Goal: Navigation & Orientation: Find specific page/section

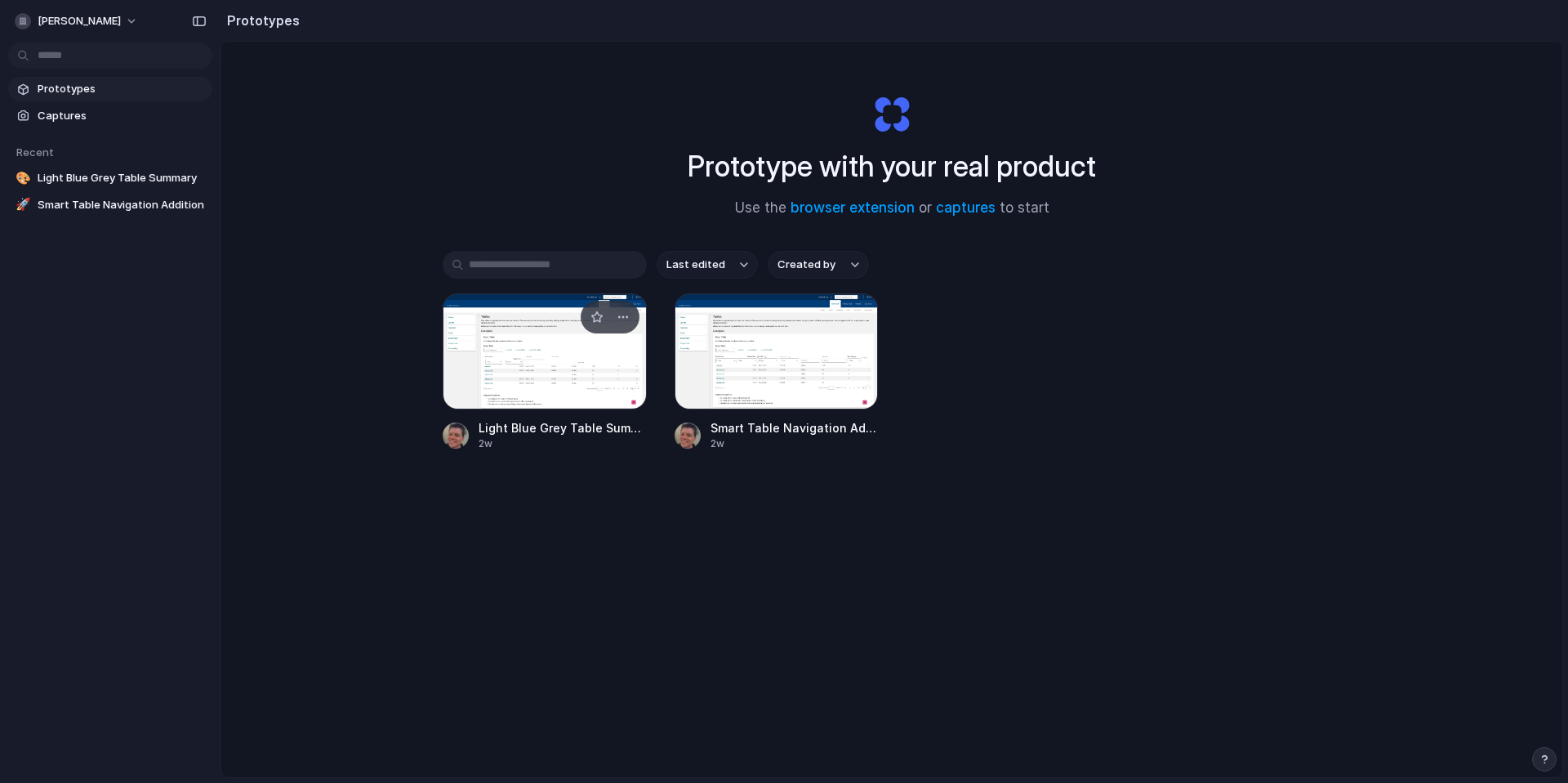
click at [535, 362] on div at bounding box center [545, 352] width 204 height 116
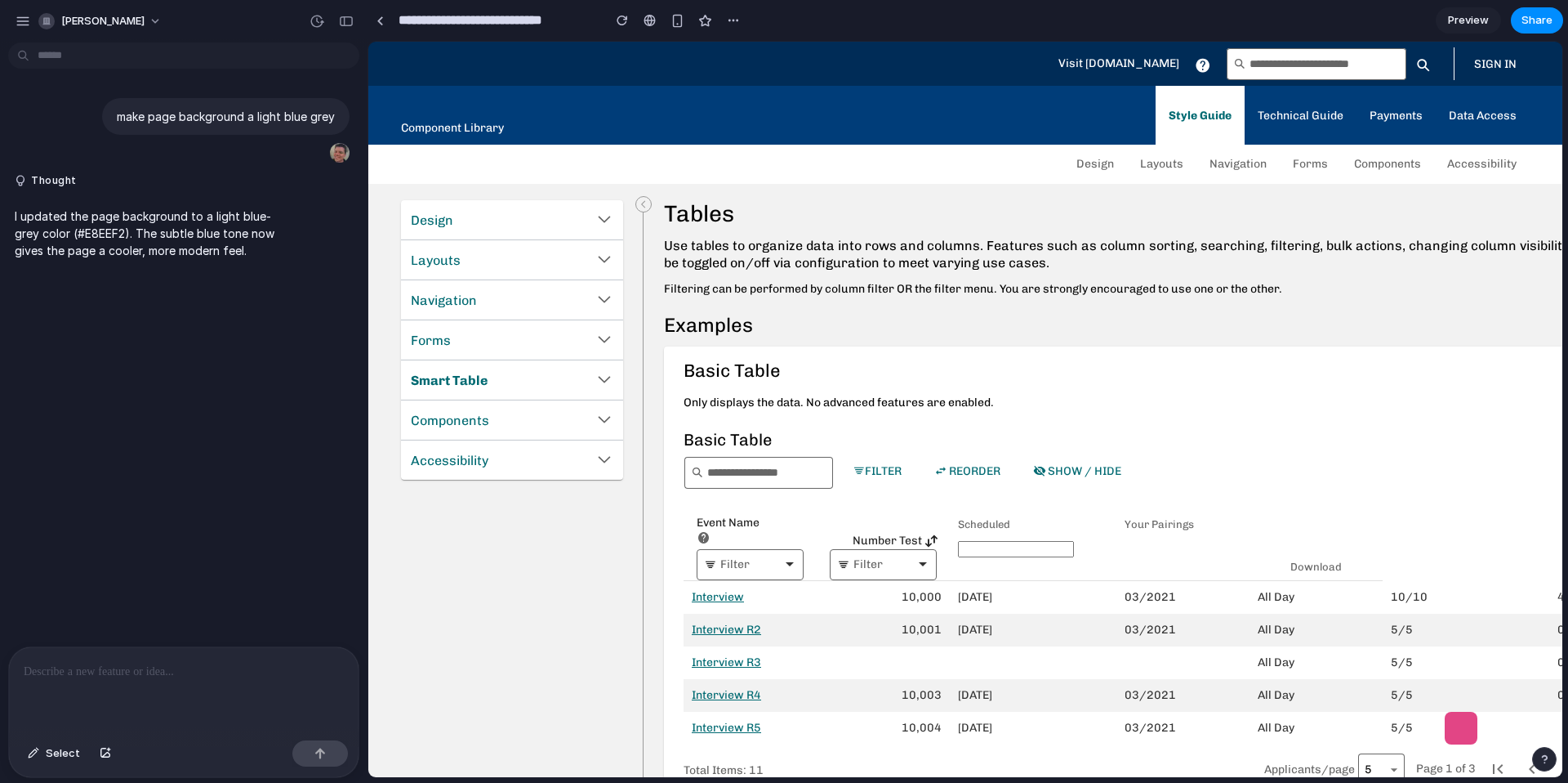
click at [765, 532] on div "Event Name First line sample bold text Second line sample italics text" at bounding box center [750, 532] width 107 height 34
click at [759, 565] on input "text" at bounding box center [765, 565] width 30 height 11
click at [755, 565] on input "text" at bounding box center [765, 565] width 30 height 11
click at [994, 544] on input "text" at bounding box center [1016, 548] width 116 height 17
click at [550, 378] on link "Smart Table" at bounding box center [511, 380] width 222 height 40
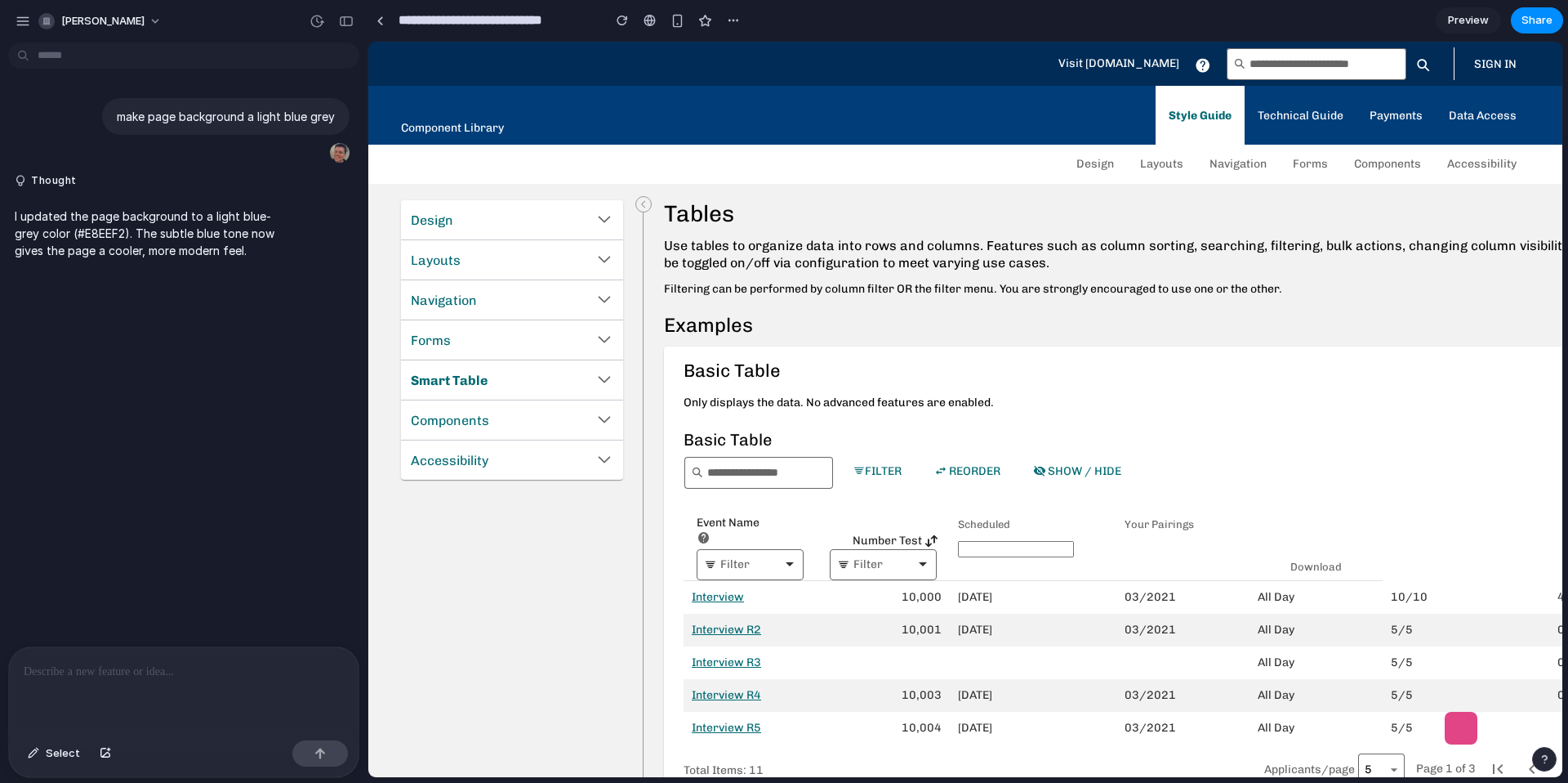
click at [575, 332] on link "Forms" at bounding box center [511, 339] width 222 height 40
click at [575, 310] on link "Navigation" at bounding box center [511, 300] width 222 height 40
click at [600, 237] on link "Design" at bounding box center [511, 220] width 222 height 40
click at [596, 268] on icon at bounding box center [603, 258] width 31 height 31
click at [1094, 163] on span "Design" at bounding box center [1095, 163] width 38 height 14
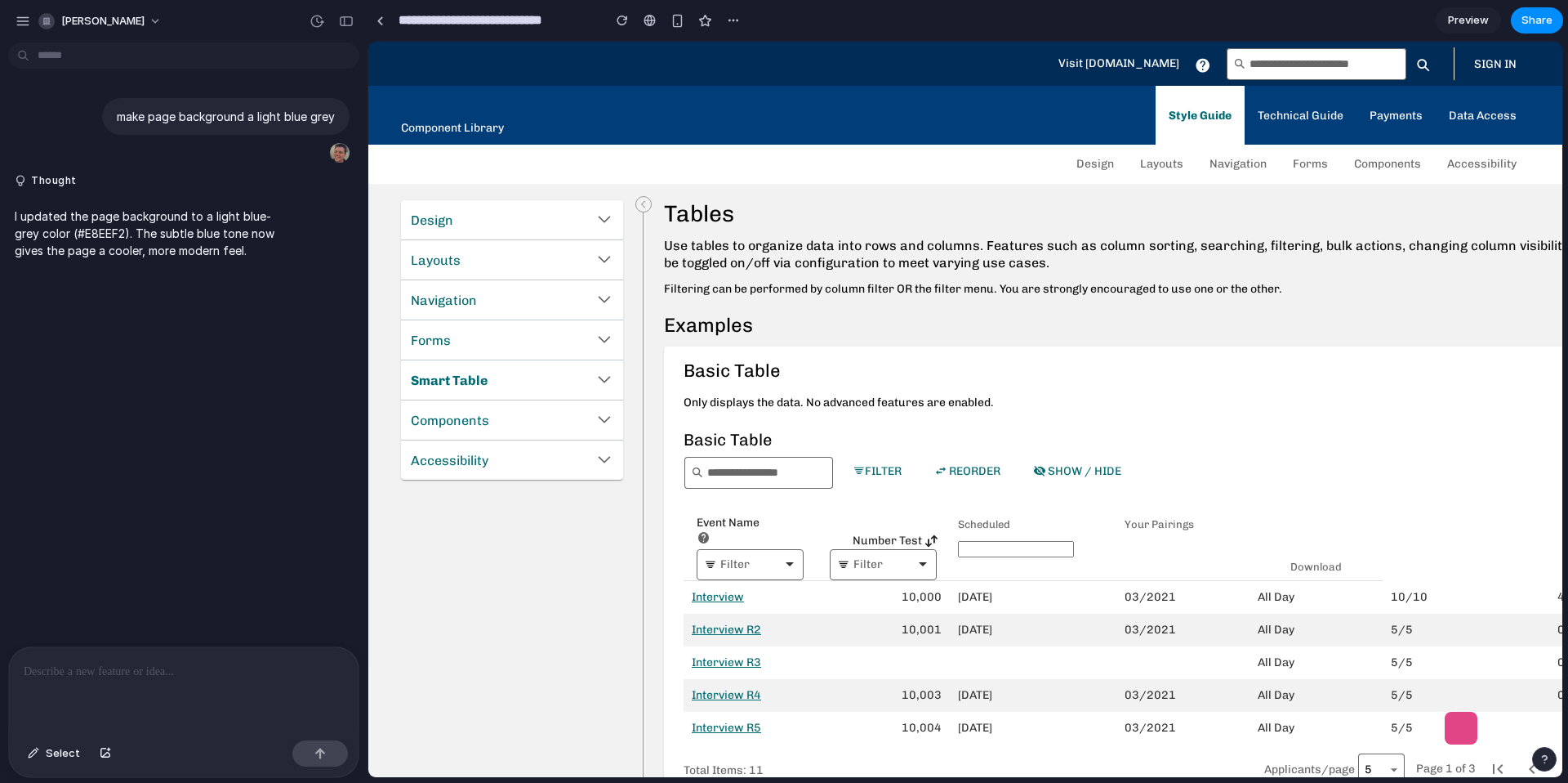
click at [1164, 168] on span "Layouts" at bounding box center [1161, 163] width 43 height 14
click at [1216, 168] on span "Navigation" at bounding box center [1238, 163] width 57 height 14
click at [30, 19] on button "button" at bounding box center [23, 21] width 25 height 25
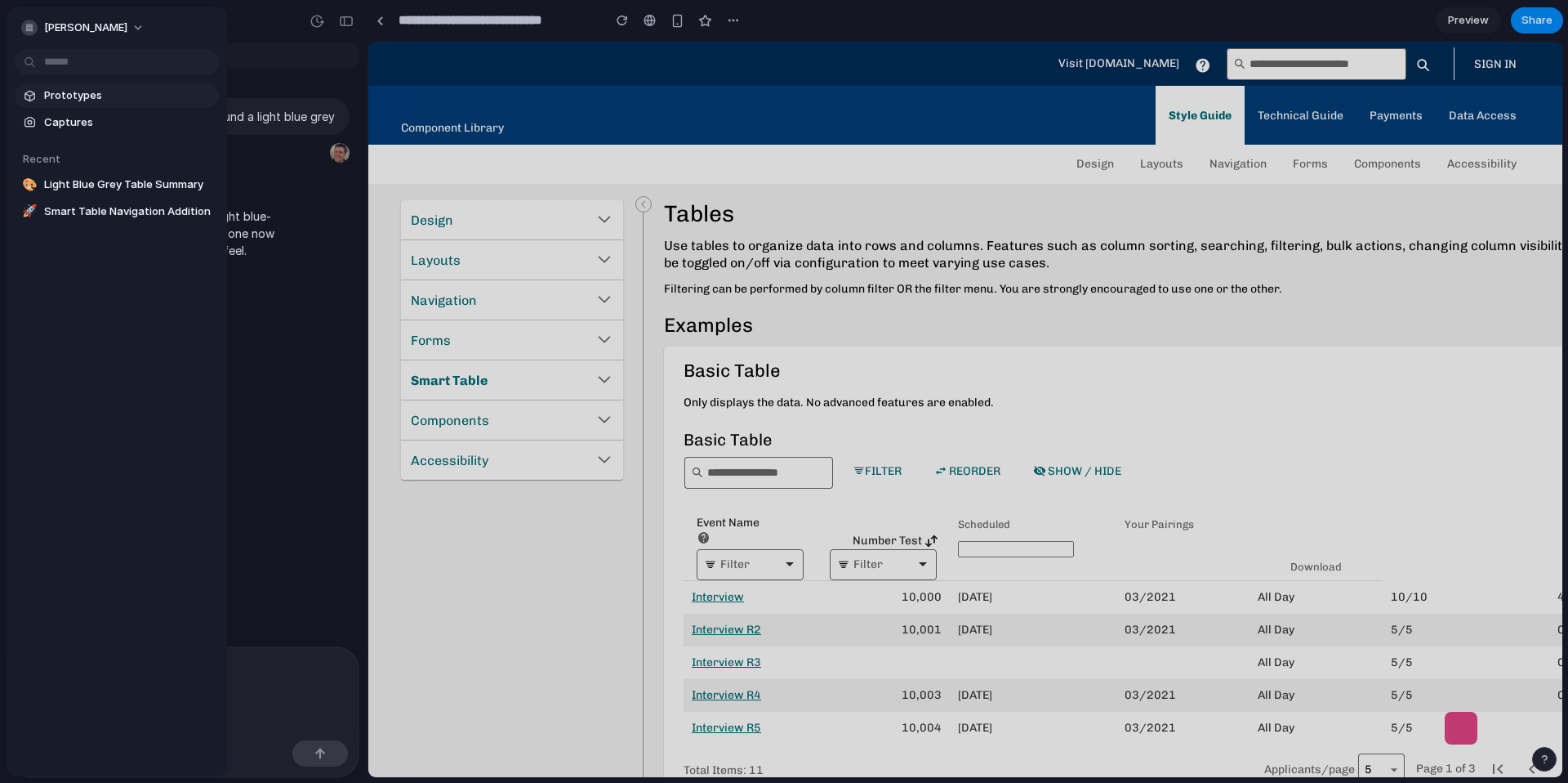
click at [56, 91] on span "Prototypes" at bounding box center [128, 95] width 169 height 17
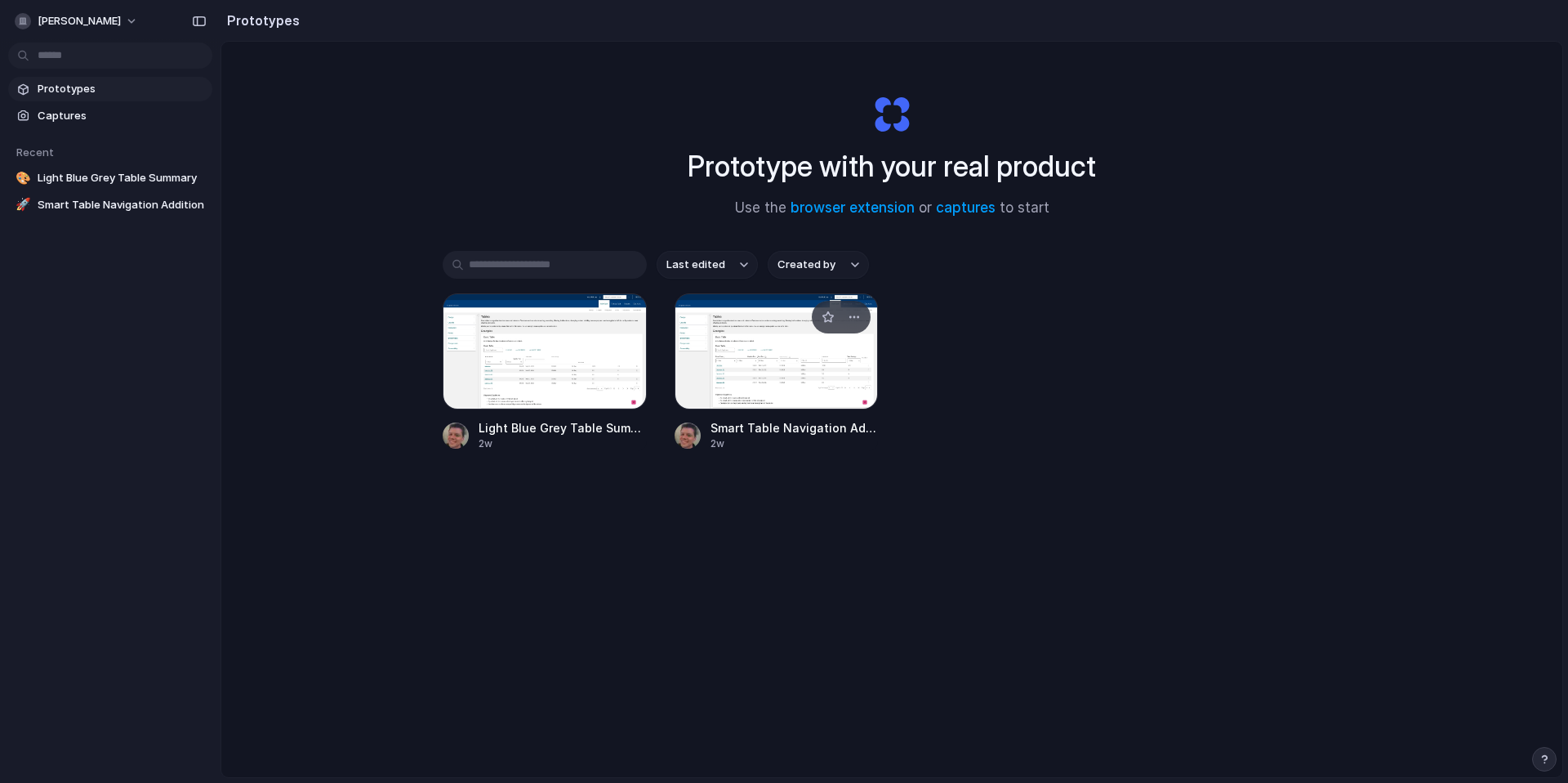
click at [733, 345] on div at bounding box center [777, 352] width 204 height 116
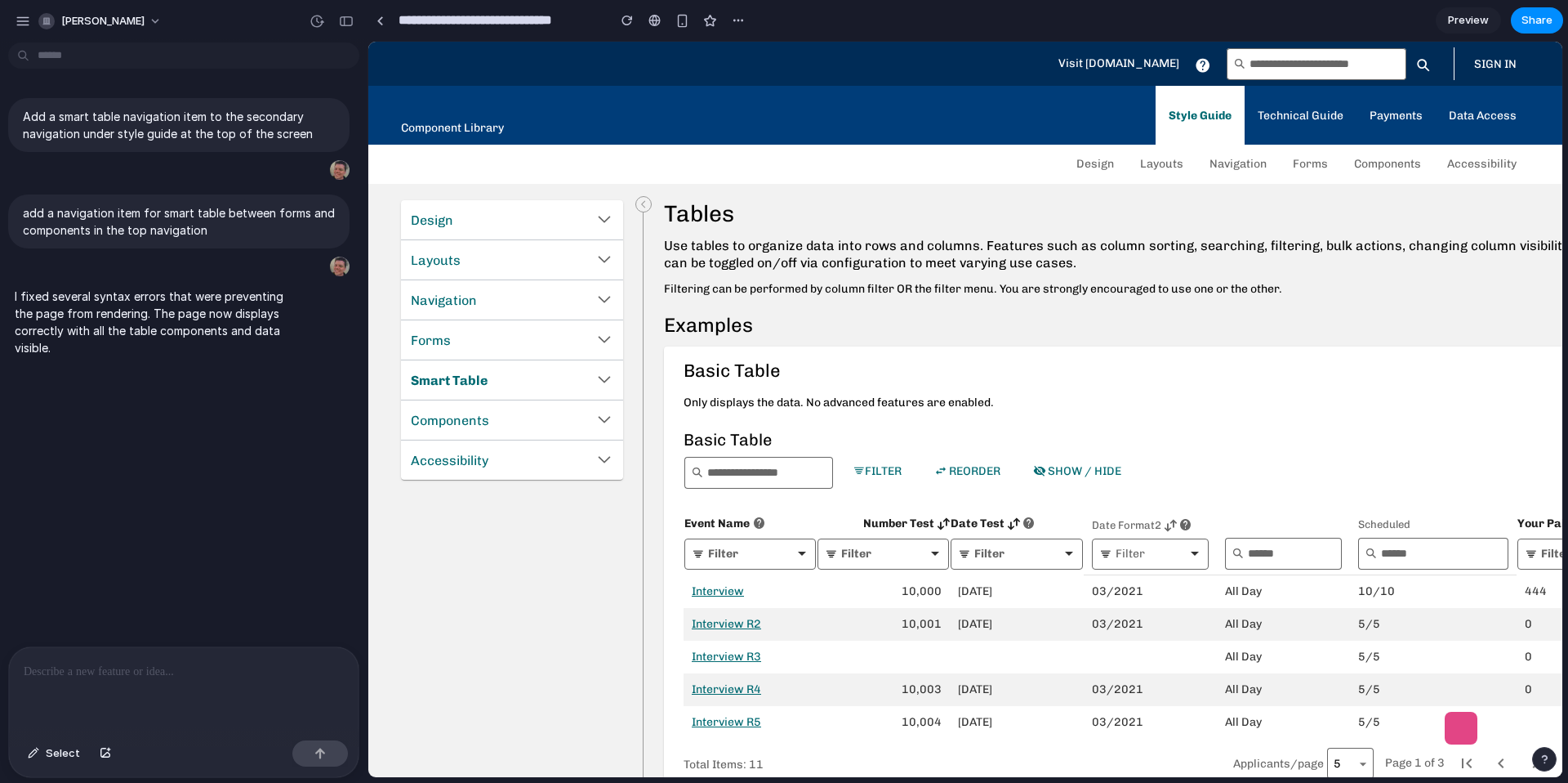
click at [546, 366] on link "Smart Table" at bounding box center [511, 380] width 222 height 40
click at [55, 227] on p "add a navigation item for smart table between forms and components in the top n…" at bounding box center [178, 221] width 312 height 34
copy div "add a navigation item for smart table between forms and components in the top n…"
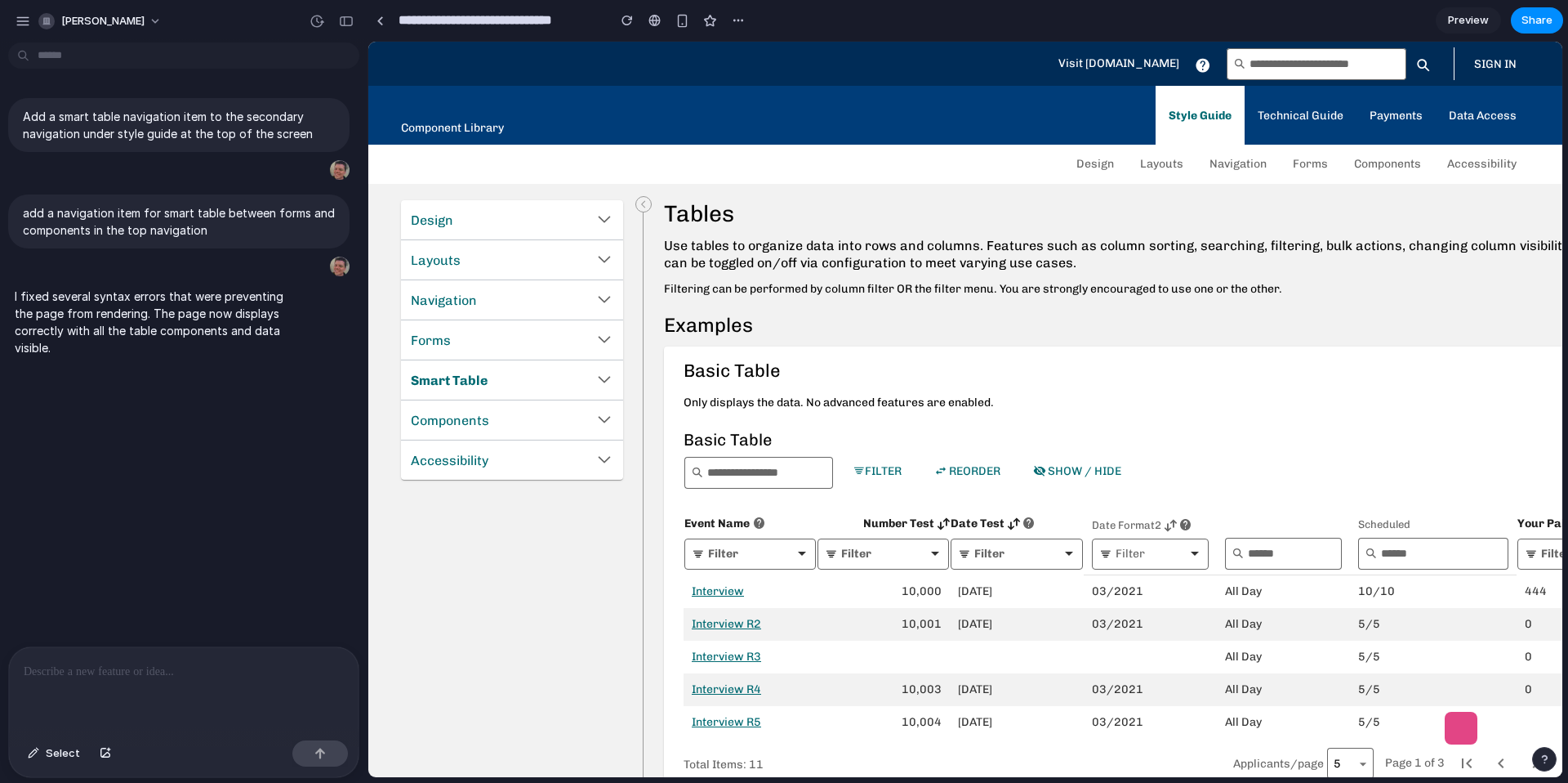
click at [76, 690] on div at bounding box center [184, 690] width 350 height 87
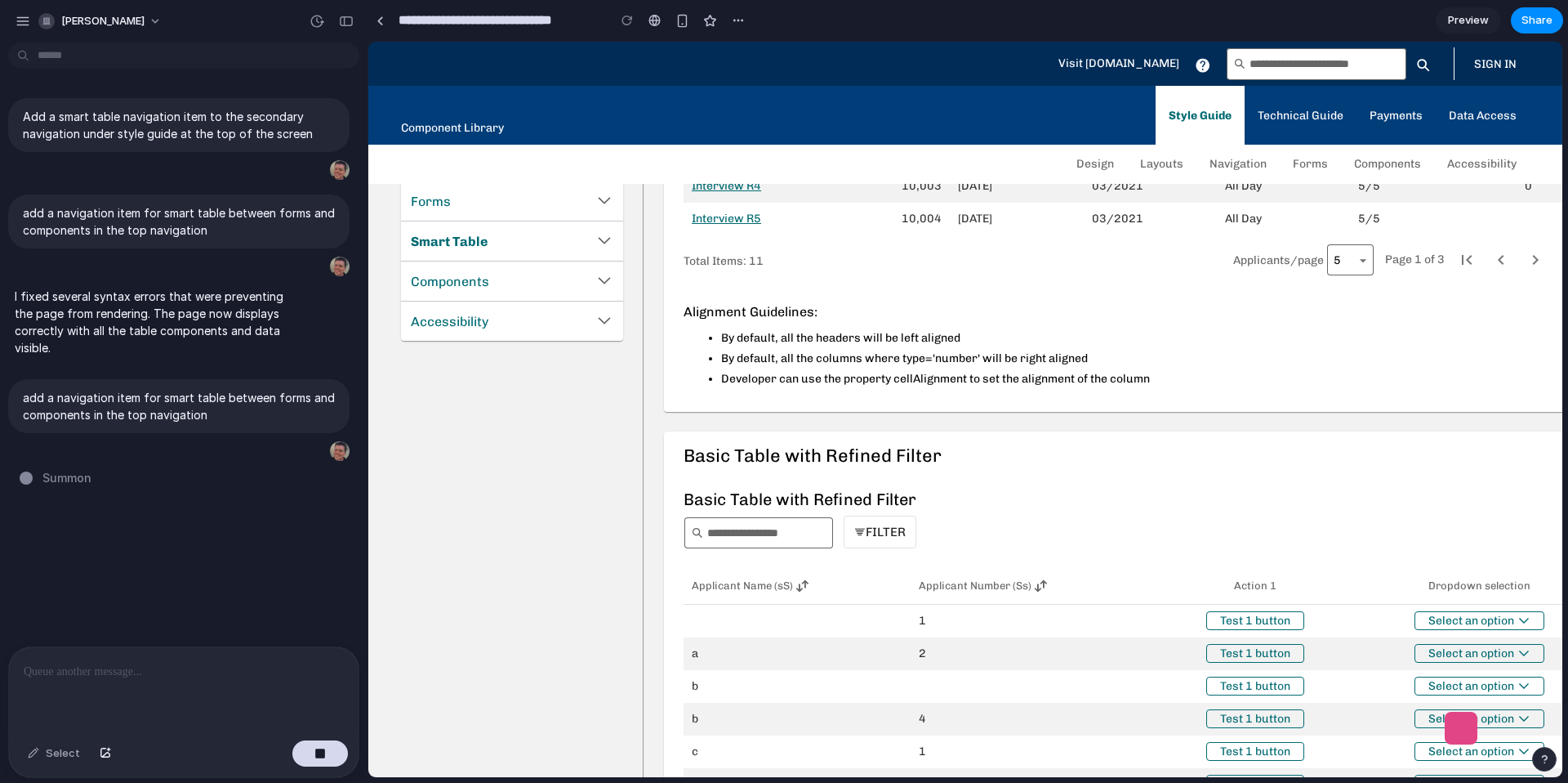
type input "**********"
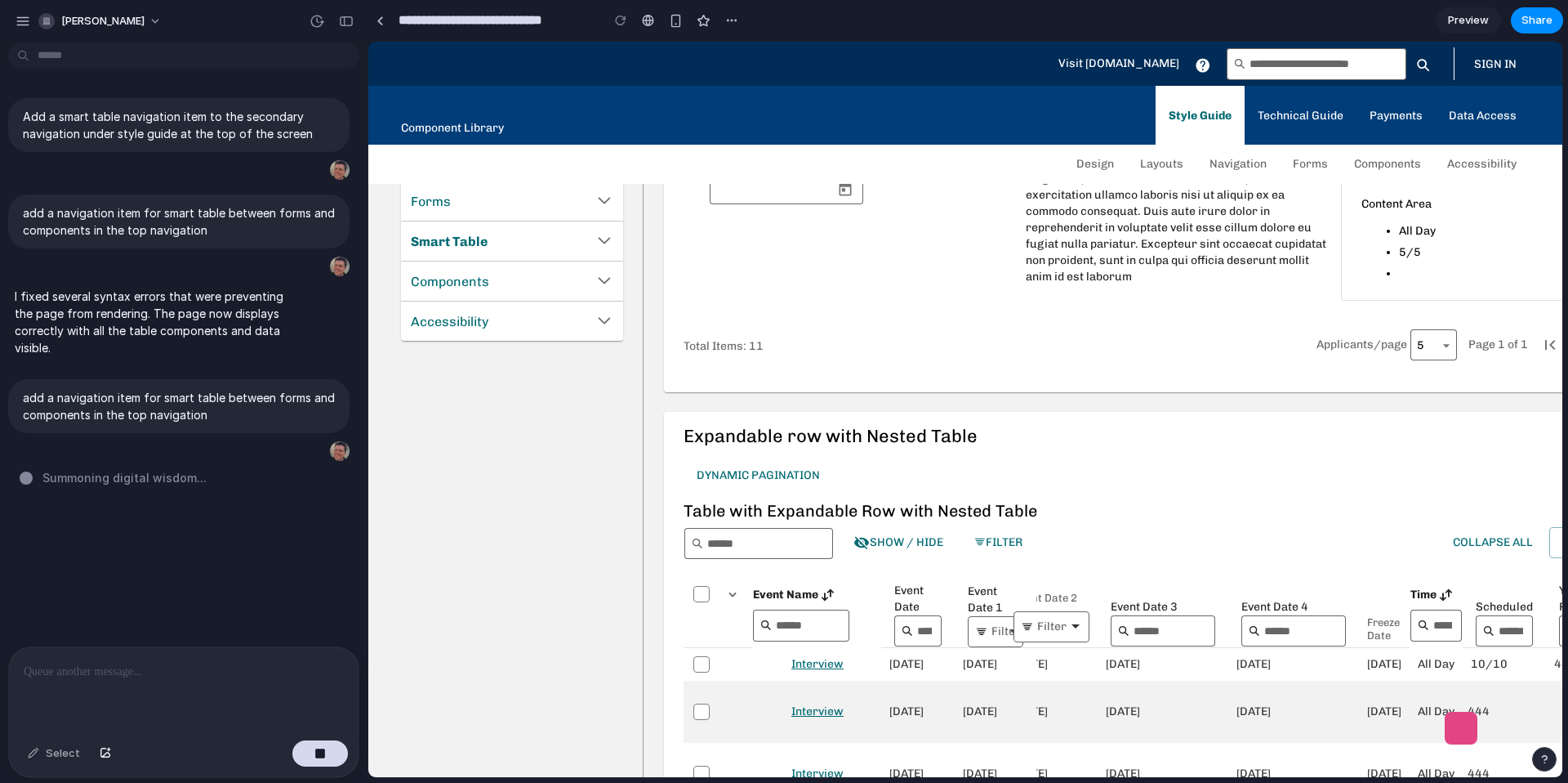
scroll to position [5196, 0]
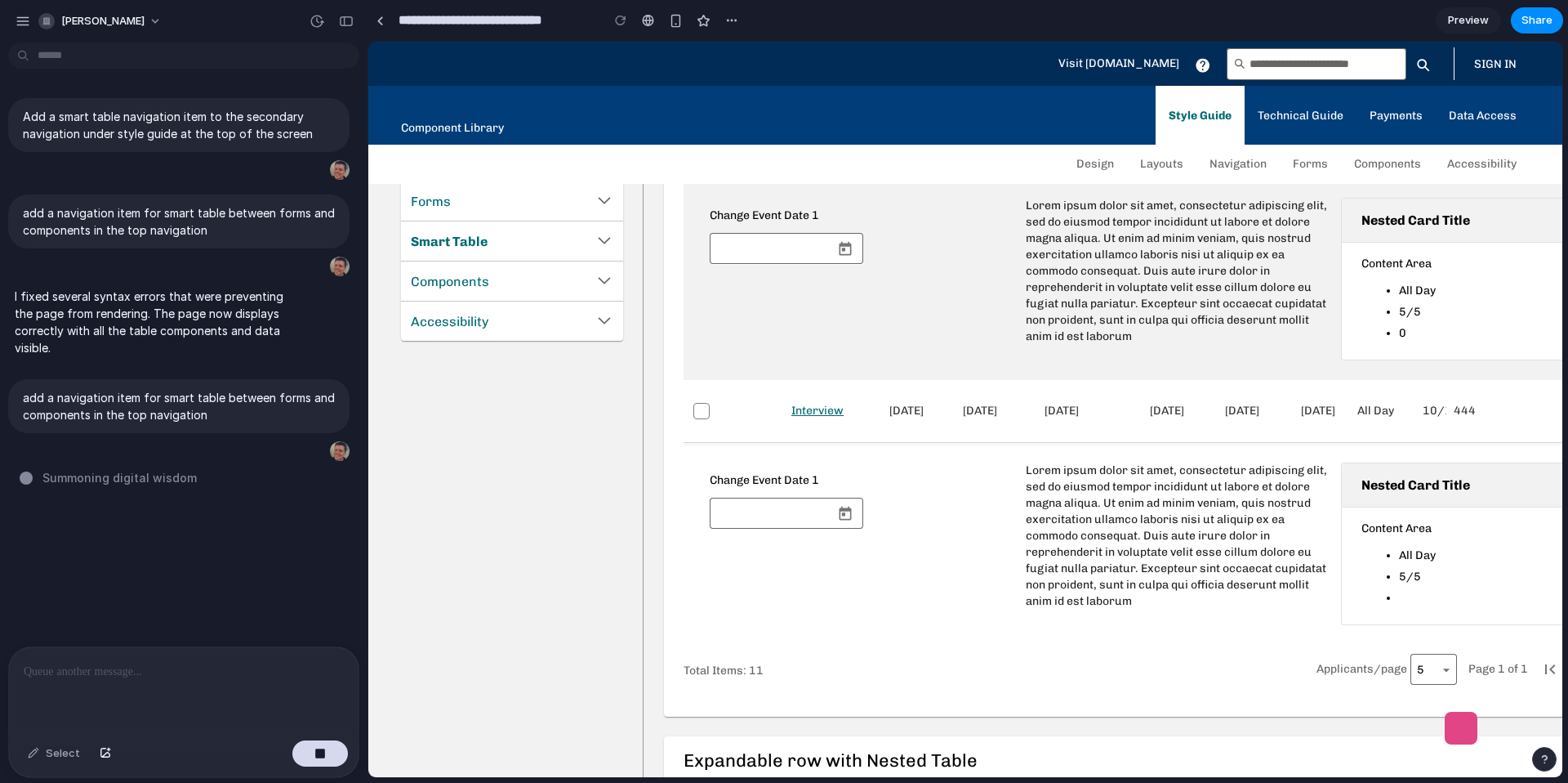
click at [552, 320] on link "Accessibility" at bounding box center [511, 321] width 222 height 40
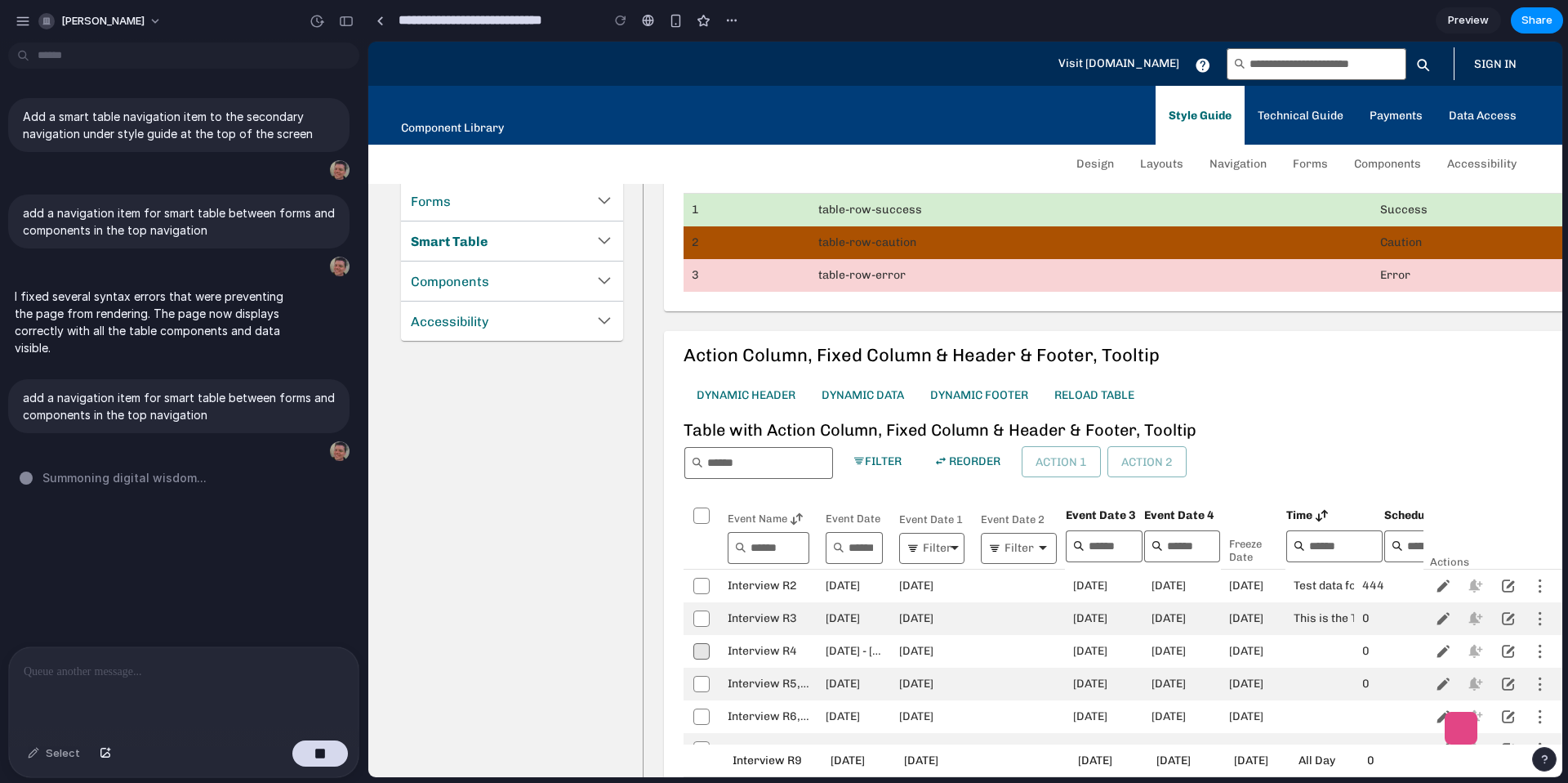
scroll to position [2864, 0]
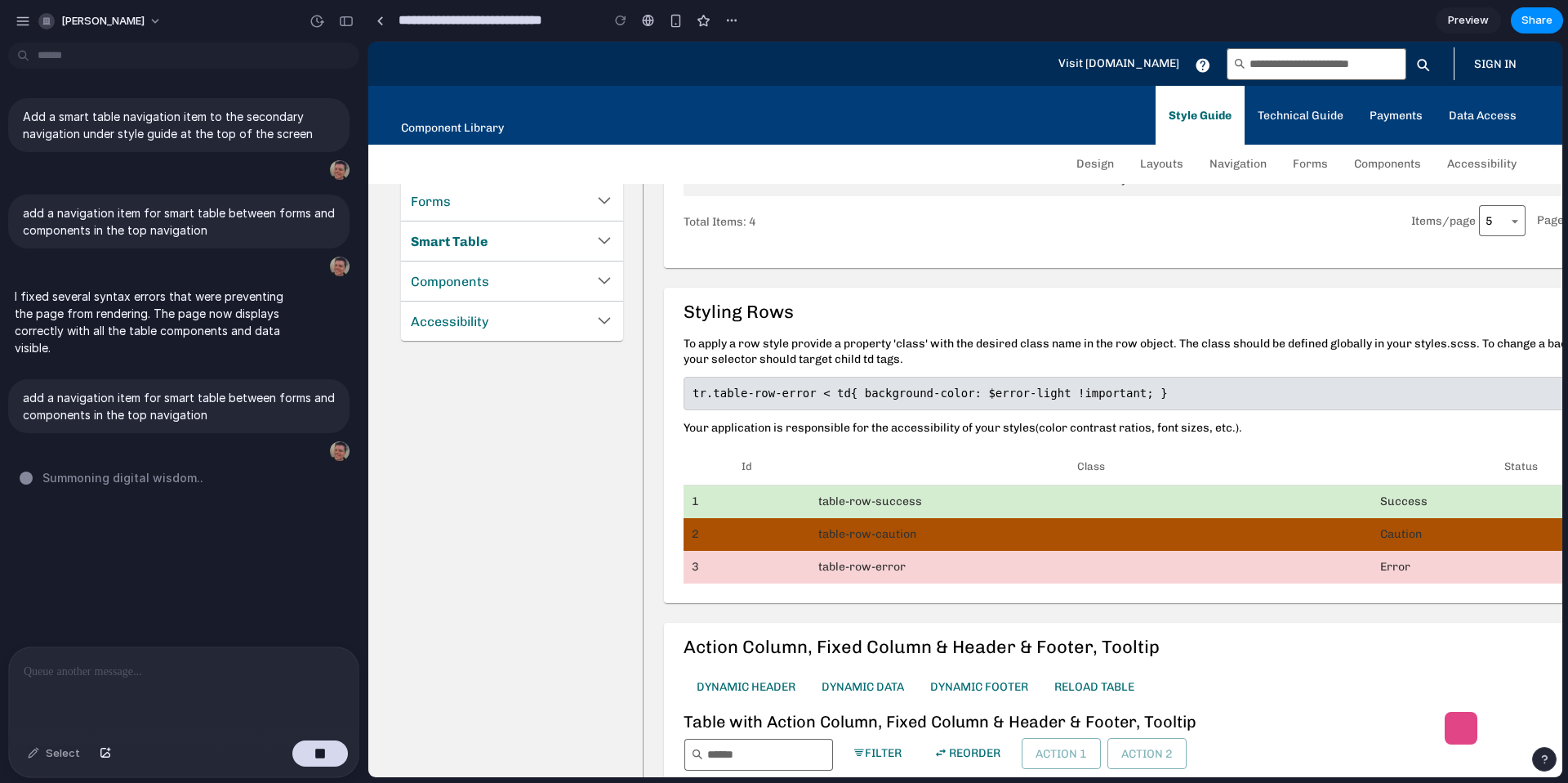
click at [1304, 59] on input at bounding box center [1322, 64] width 147 height 18
click at [1298, 56] on input at bounding box center [1322, 64] width 147 height 18
click at [1416, 68] on span at bounding box center [1423, 63] width 31 height 31
click at [1412, 63] on span at bounding box center [1423, 63] width 31 height 31
click at [1320, 60] on input at bounding box center [1322, 64] width 147 height 18
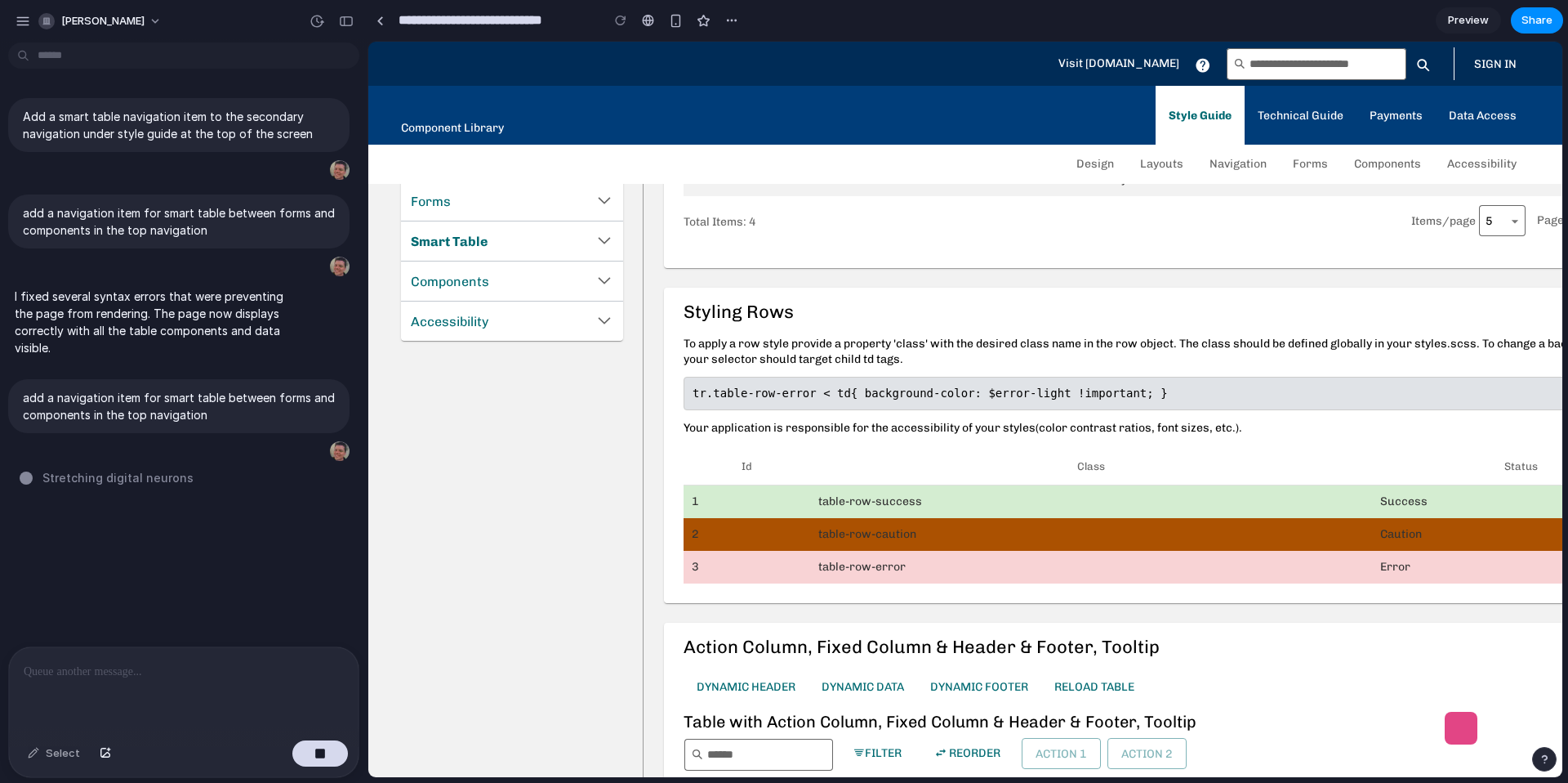
click at [1483, 70] on span "SIGN IN" at bounding box center [1495, 64] width 42 height 18
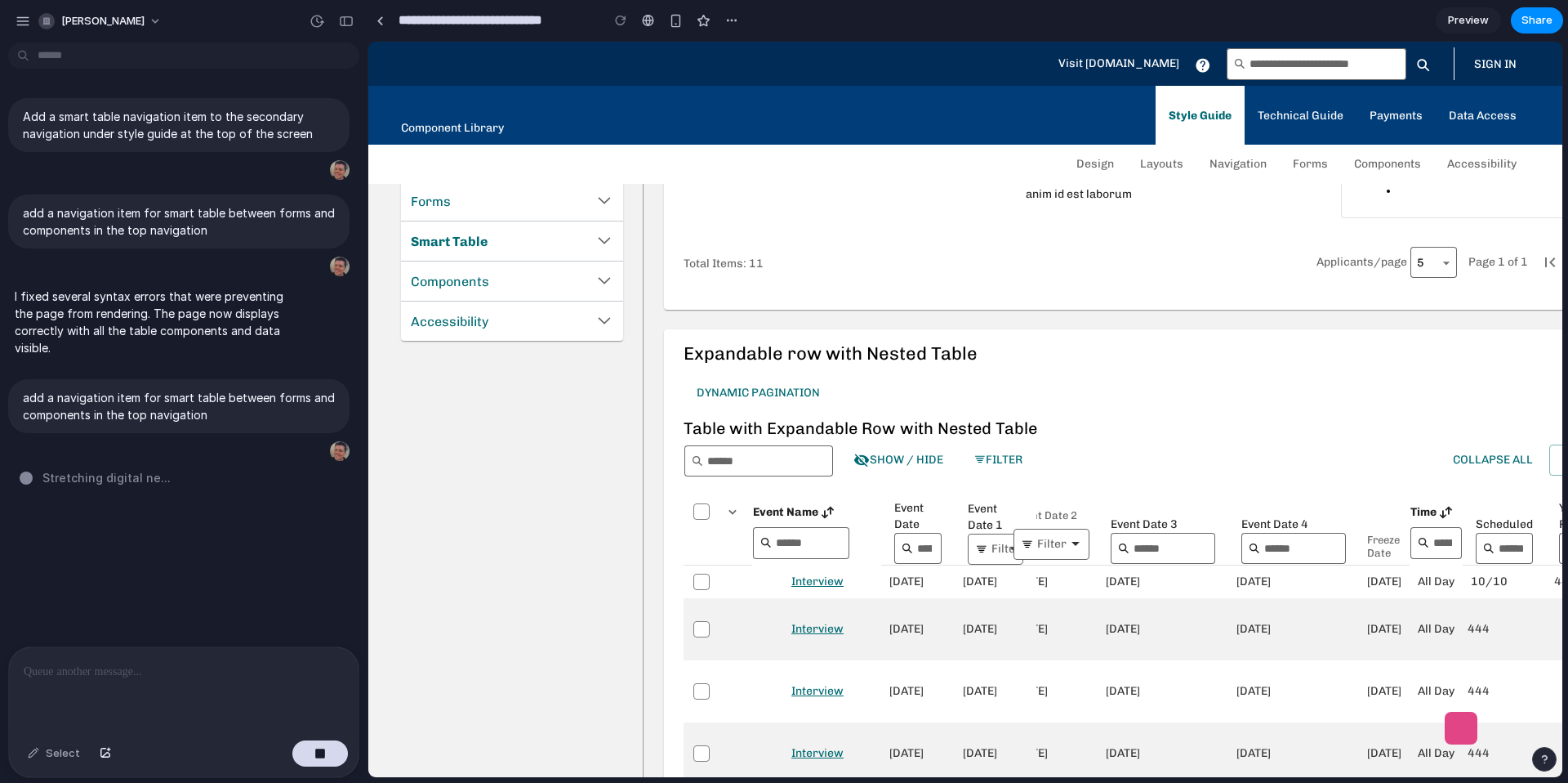
scroll to position [5578, 0]
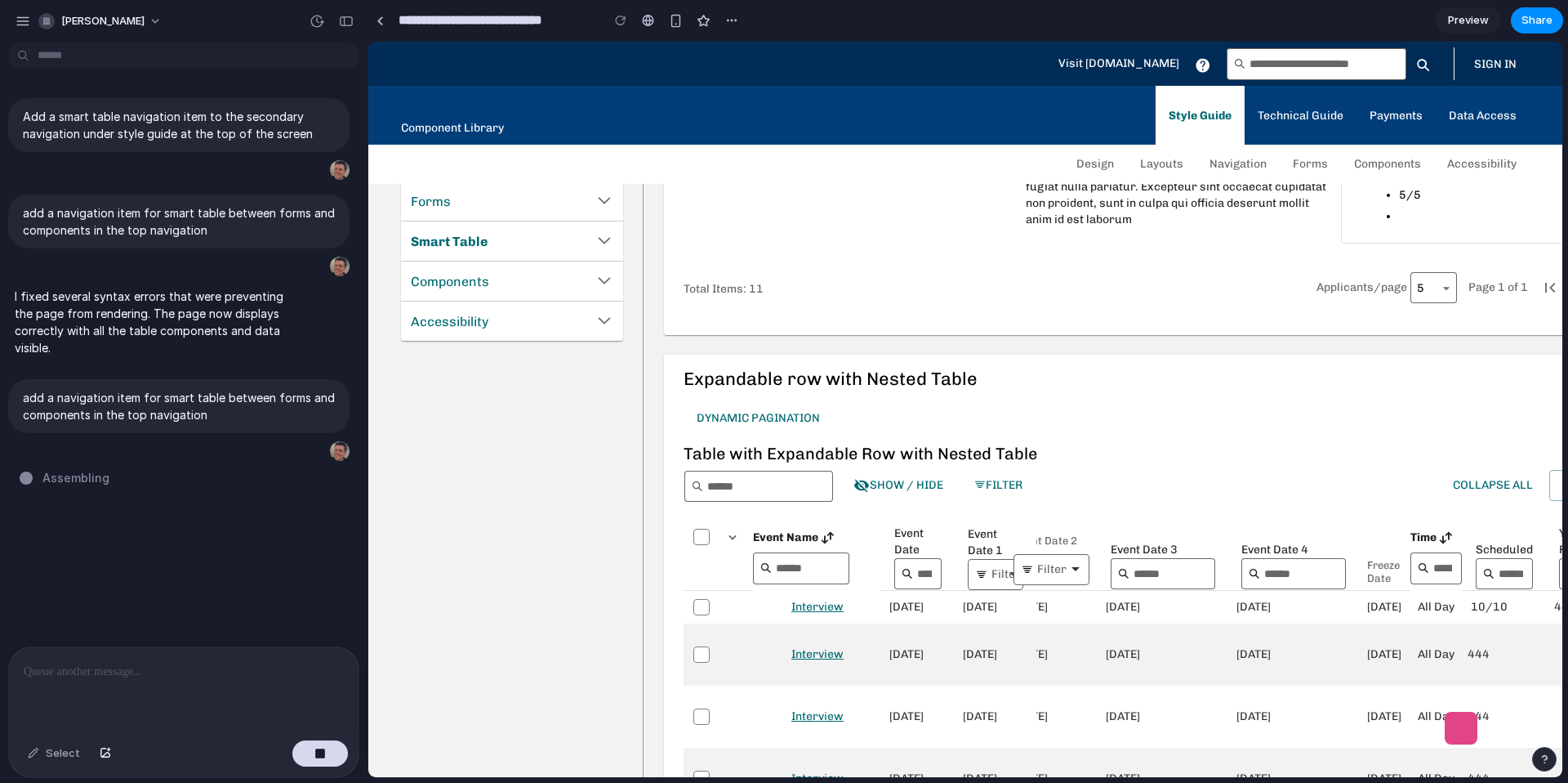
click at [1469, 18] on span "Preview" at bounding box center [1468, 20] width 40 height 17
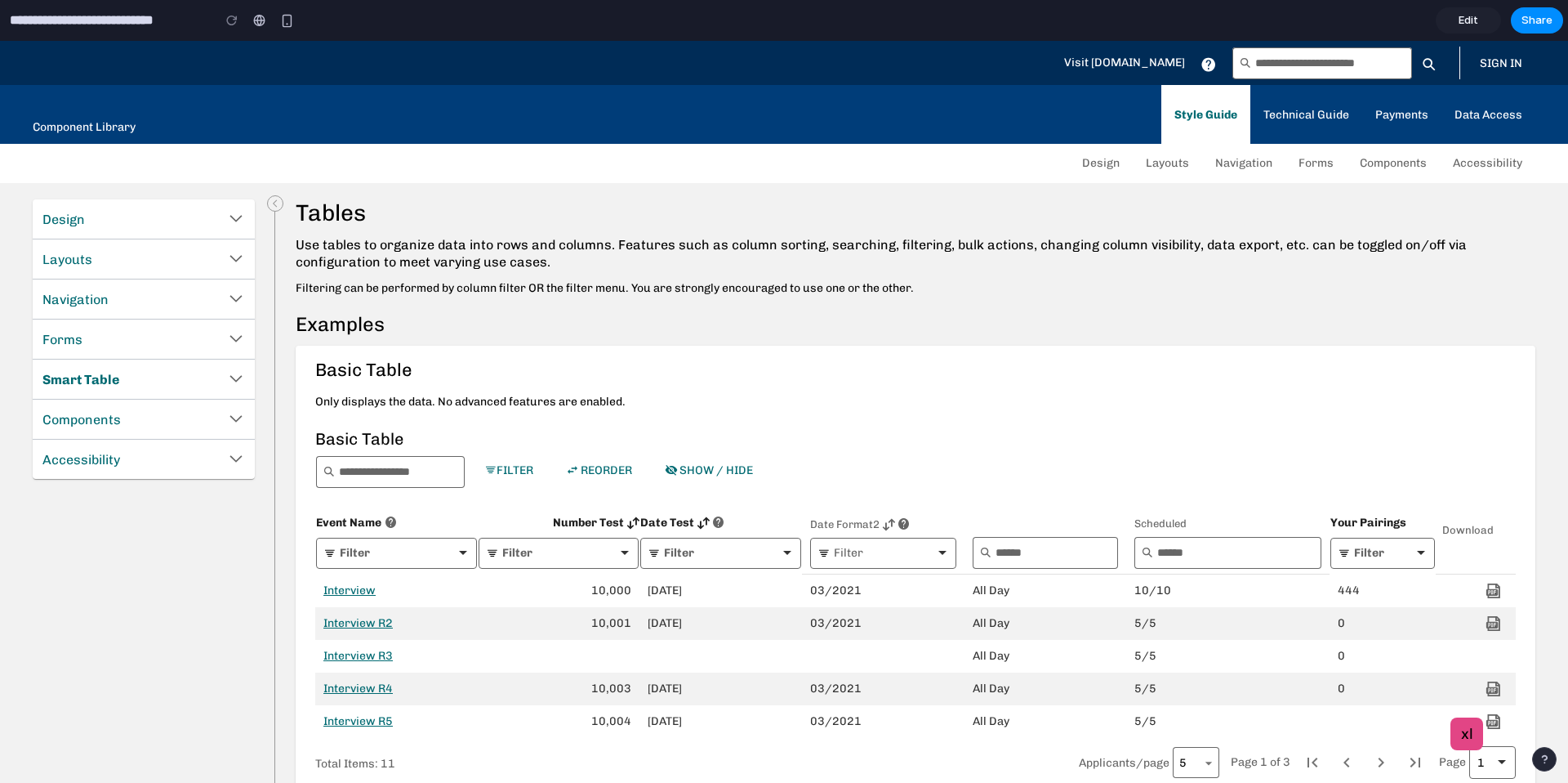
click at [1467, 70] on span at bounding box center [1501, 62] width 69 height 31
click at [936, 388] on mat-card "Basic Table Only displays the data. No advanced features are enabled. Basic Tab…" at bounding box center [915, 629] width 1239 height 569
